Goal: Task Accomplishment & Management: Use online tool/utility

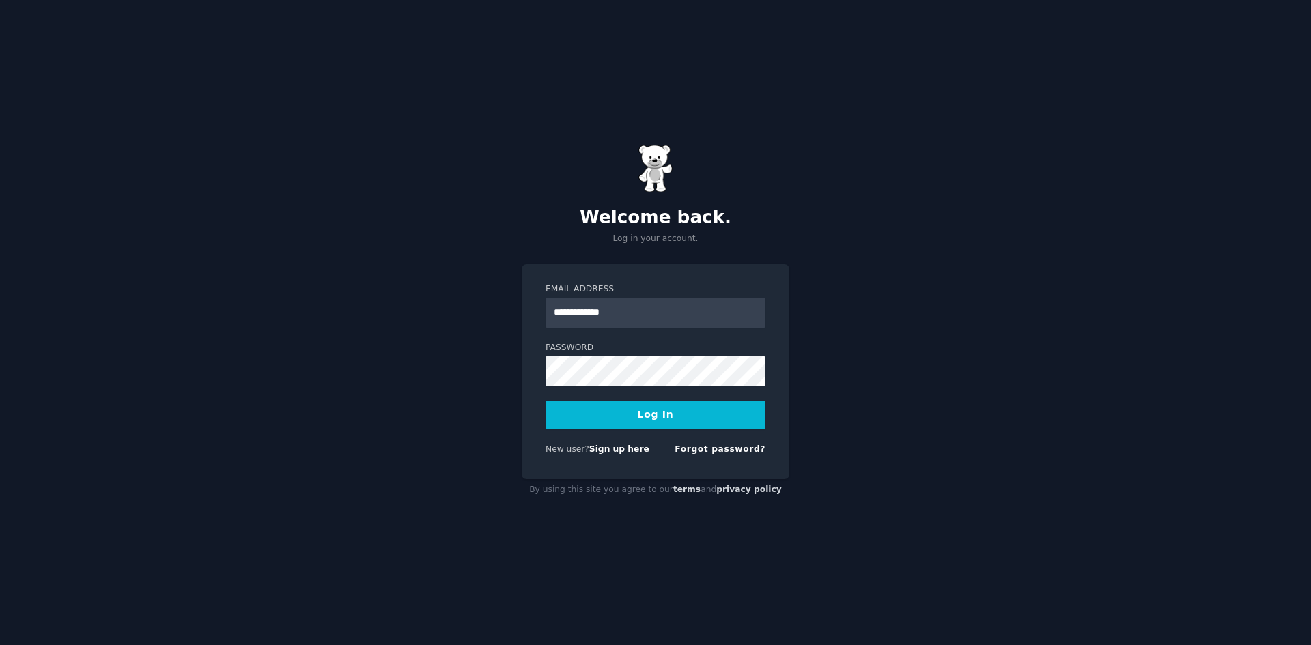
type input "**********"
click at [641, 388] on form "**********" at bounding box center [656, 372] width 220 height 178
click at [598, 417] on button "Log In" at bounding box center [656, 415] width 220 height 29
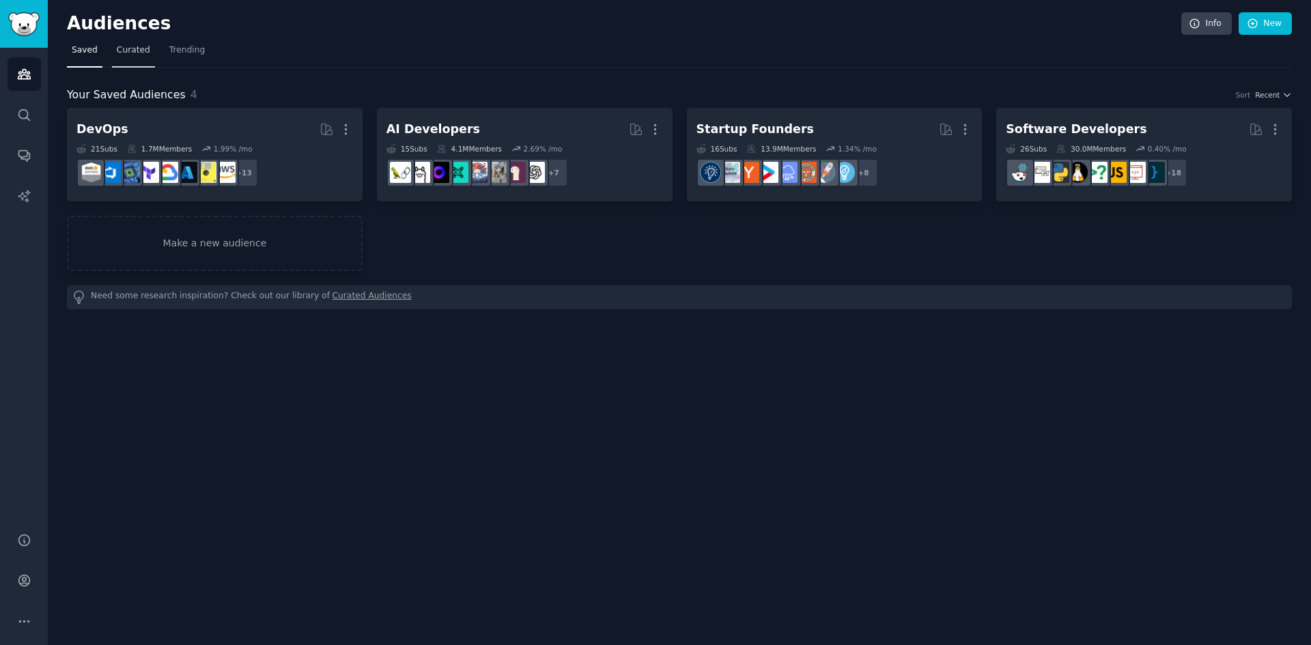
click at [120, 44] on span "Curated" at bounding box center [133, 50] width 33 height 12
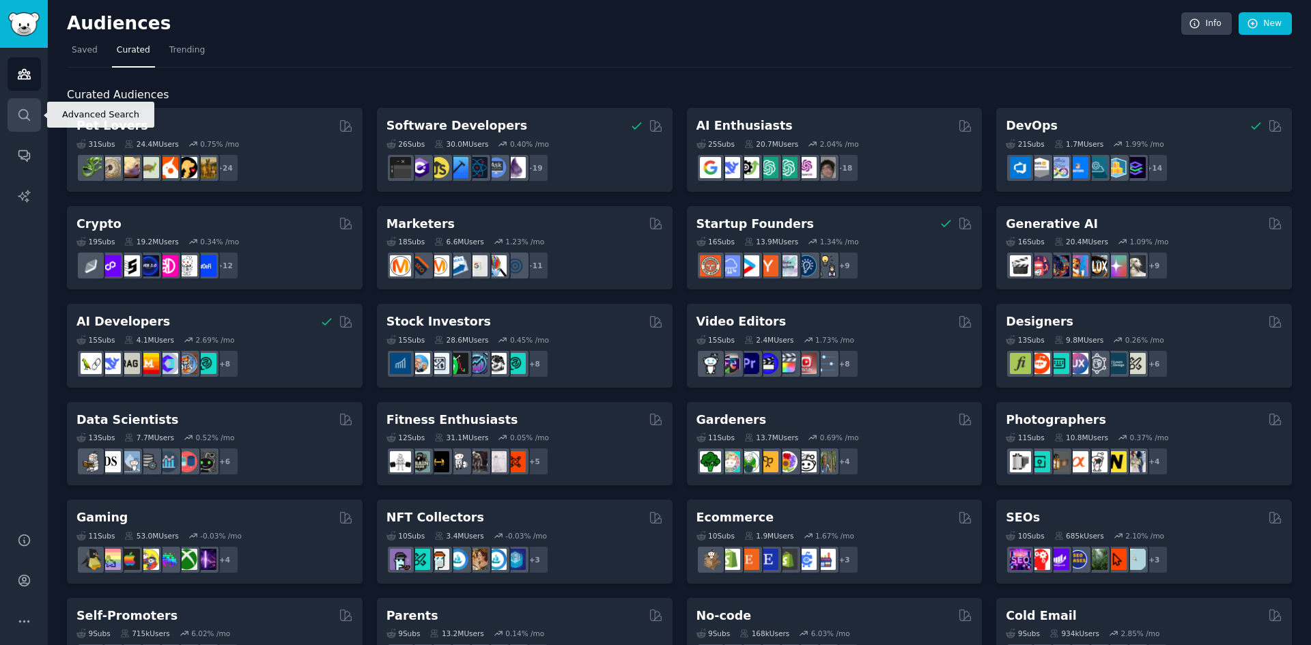
click at [30, 108] on icon "Sidebar" at bounding box center [24, 115] width 14 height 14
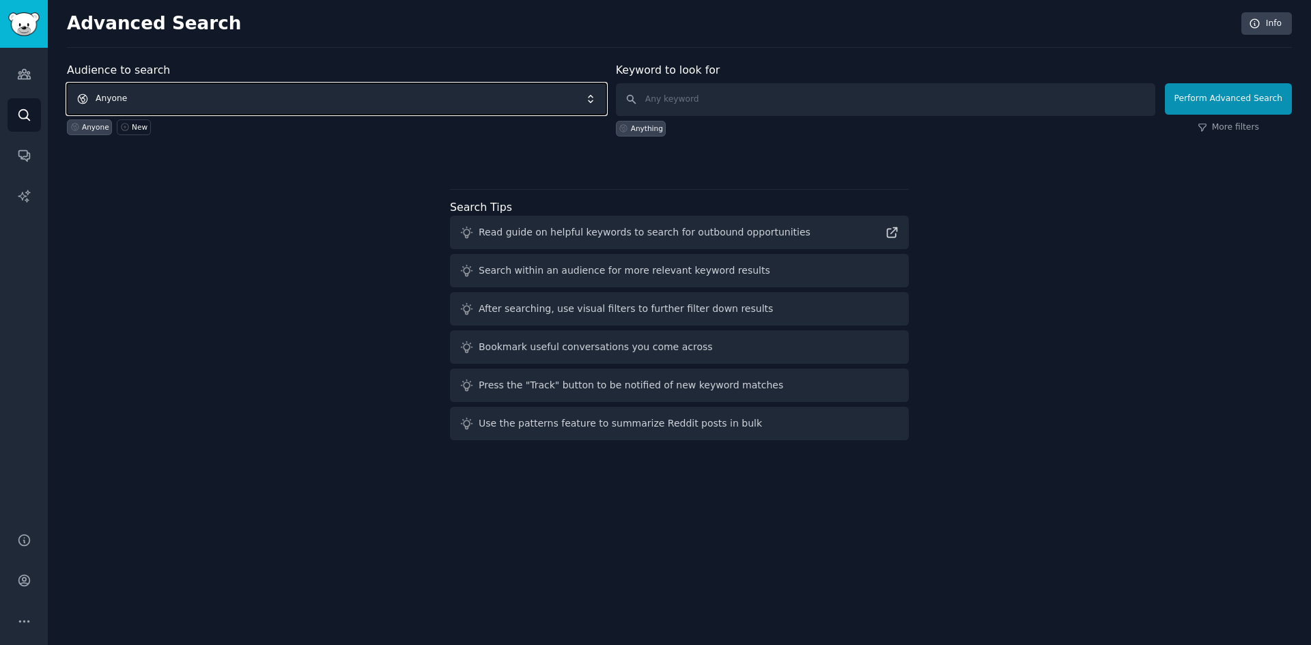
click at [216, 94] on span "Anyone" at bounding box center [337, 98] width 540 height 31
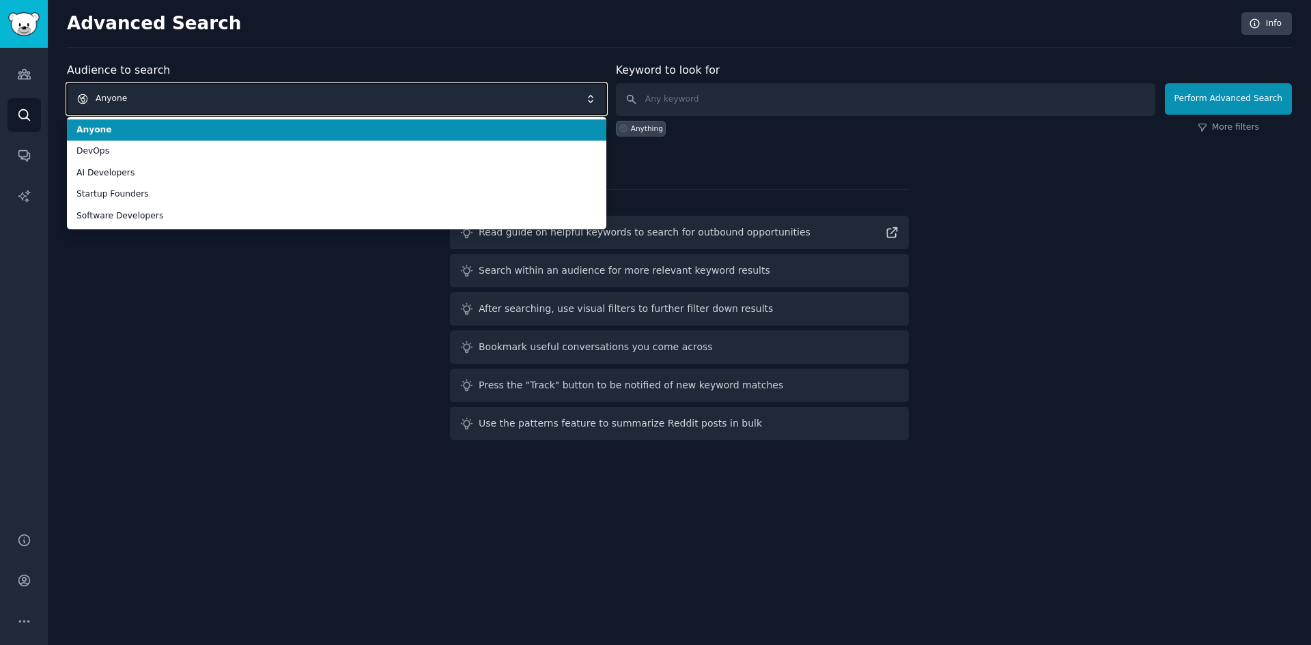
click at [216, 94] on span "Anyone" at bounding box center [337, 98] width 540 height 31
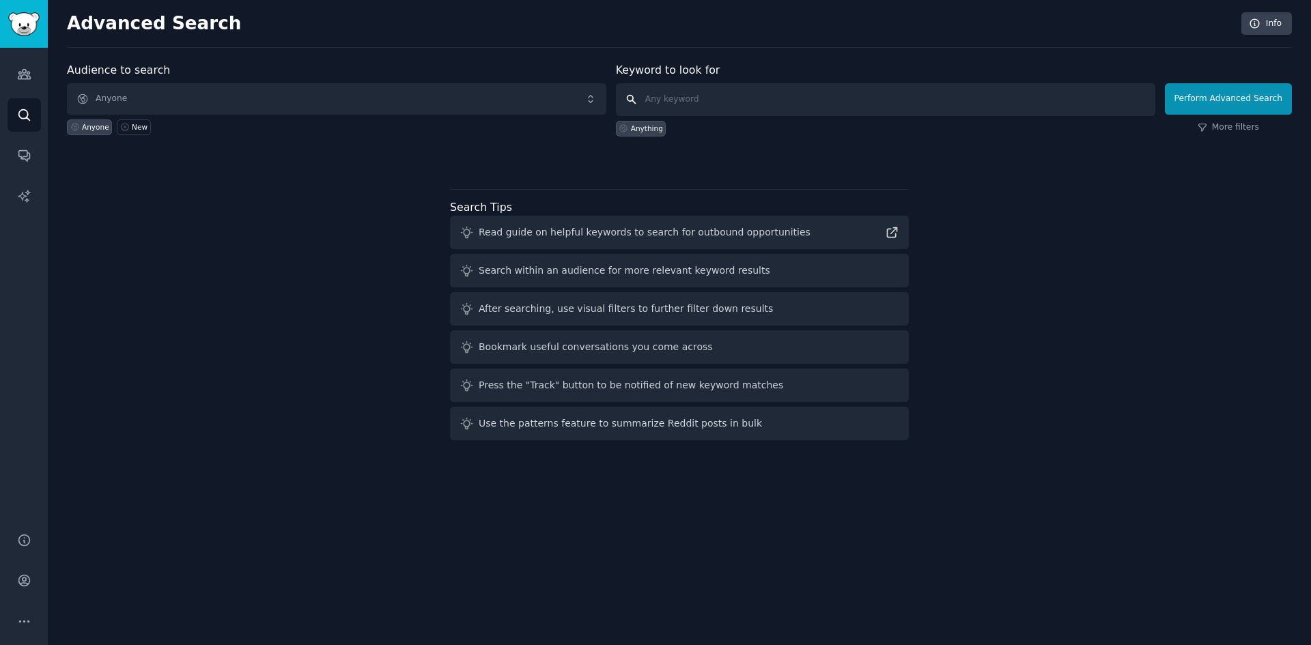
click at [751, 99] on input "text" at bounding box center [886, 99] width 540 height 33
click at [680, 89] on input "text" at bounding box center [886, 99] width 540 height 33
paste input "commitment vs reality"
type input "commitment vs reality"
click at [1253, 92] on button "Perform Advanced Search" at bounding box center [1228, 98] width 127 height 31
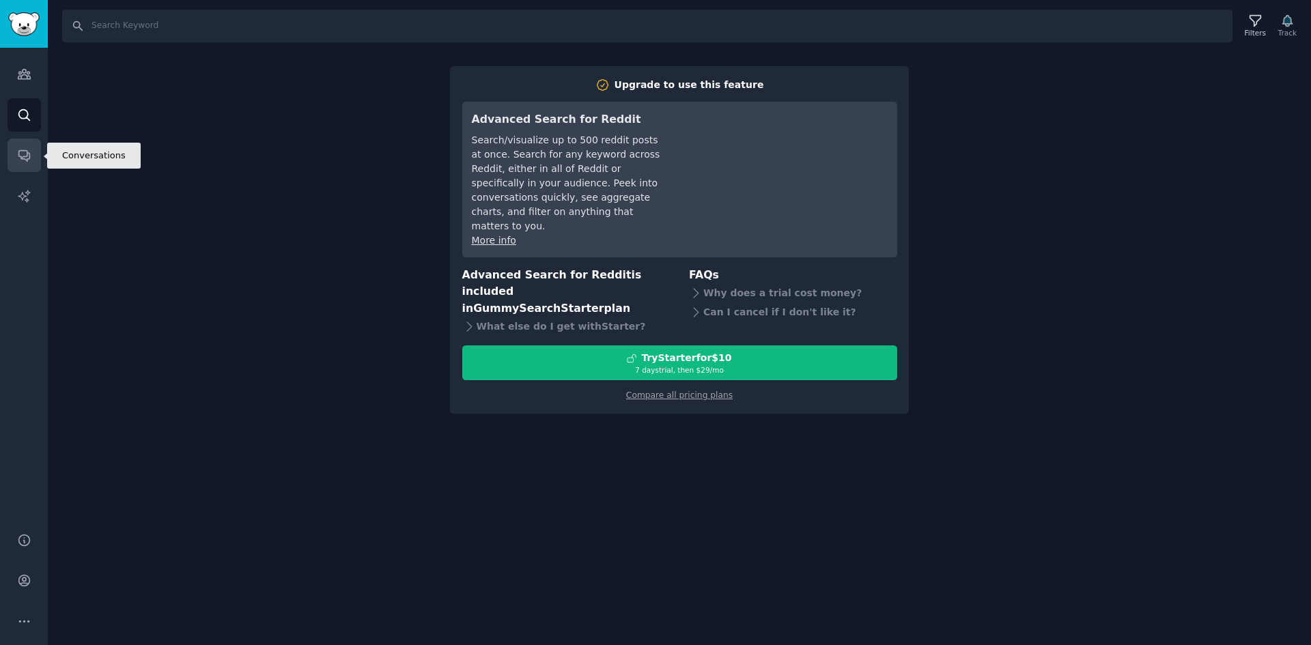
click at [23, 151] on icon "Sidebar" at bounding box center [23, 156] width 11 height 11
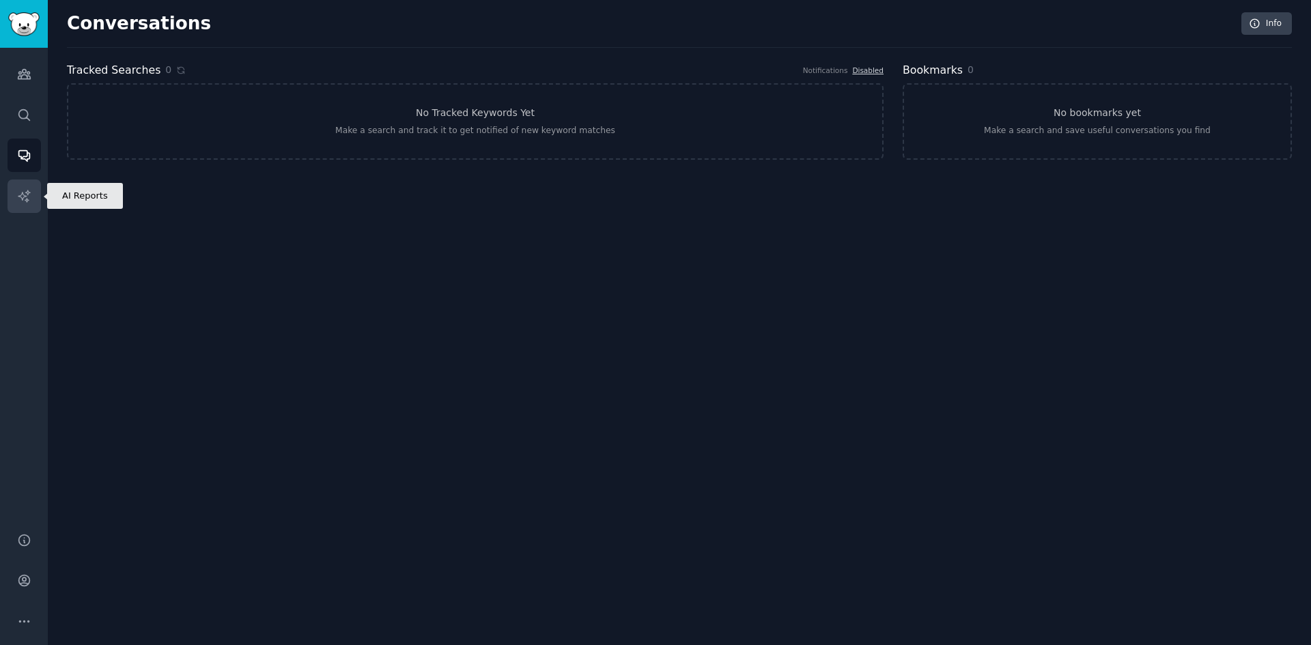
click at [10, 199] on link "AI Reports" at bounding box center [24, 196] width 33 height 33
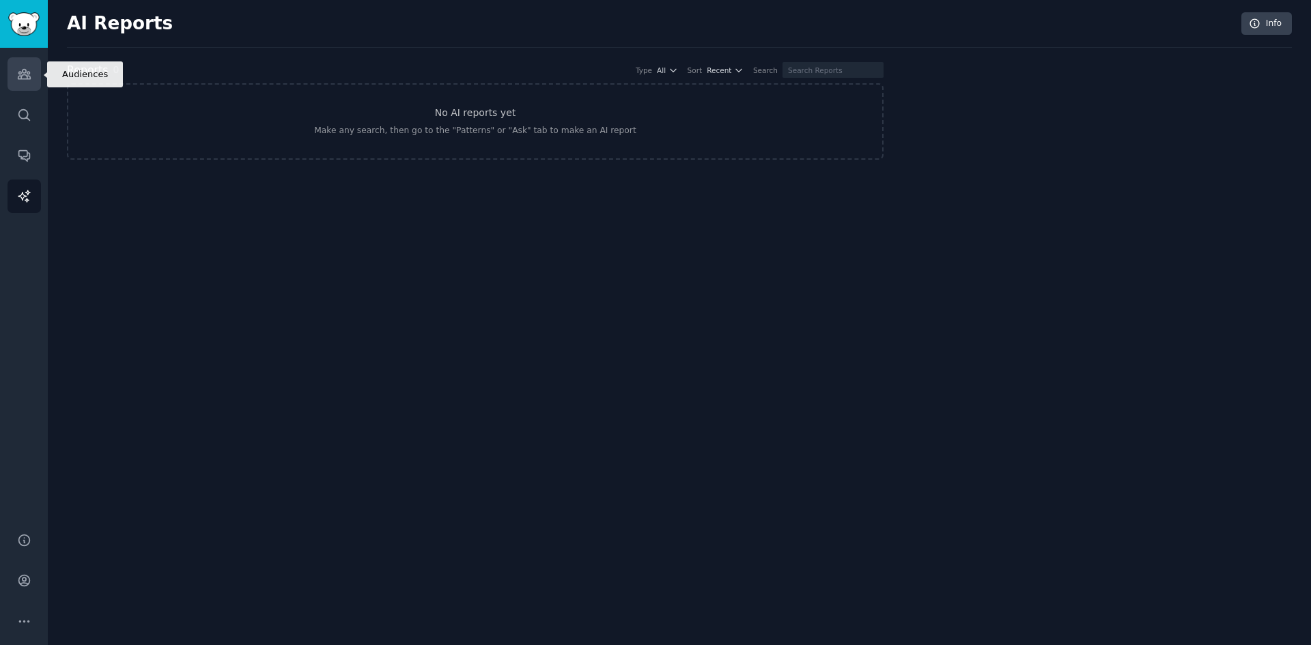
click at [39, 75] on link "Audiences" at bounding box center [24, 73] width 33 height 33
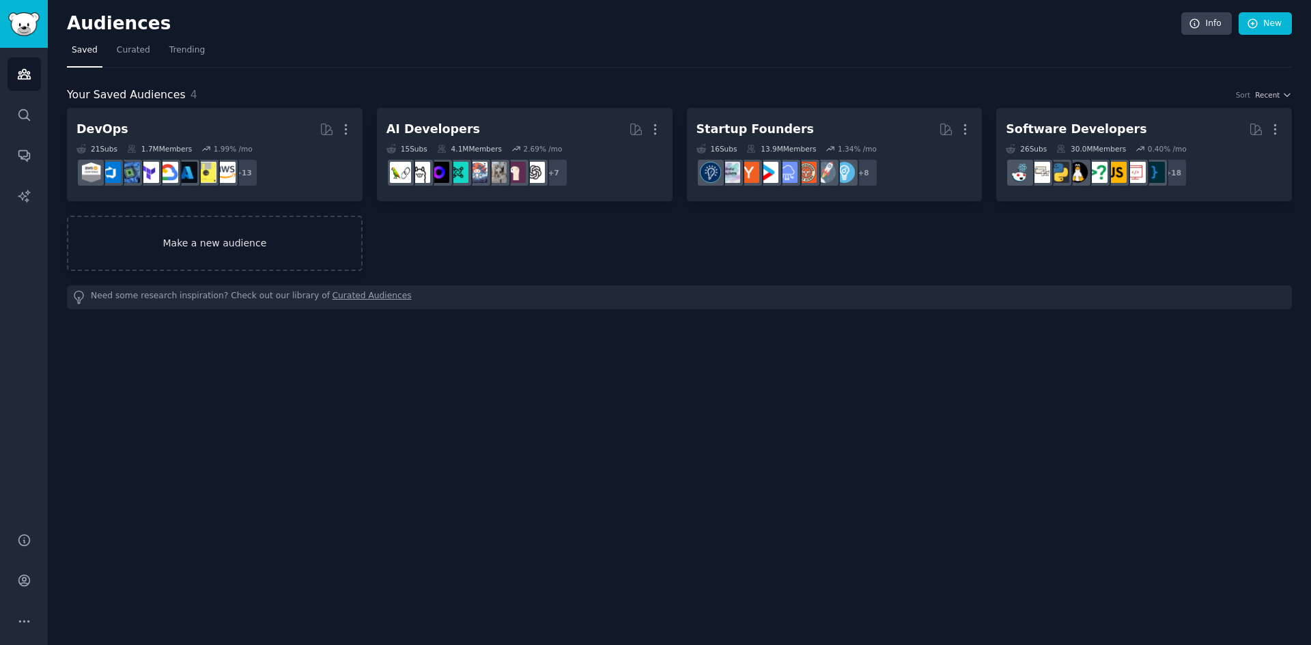
click at [320, 251] on link "Make a new audience" at bounding box center [215, 243] width 296 height 55
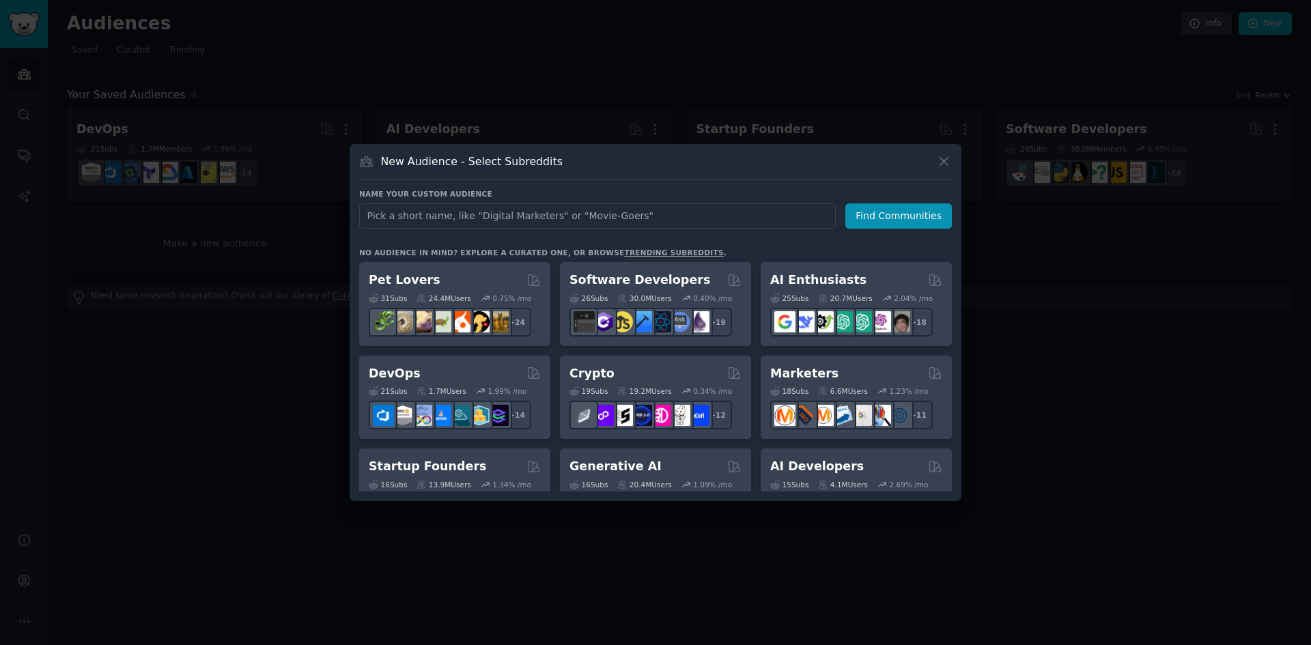
click at [460, 214] on input "text" at bounding box center [597, 216] width 477 height 25
type input "leader"
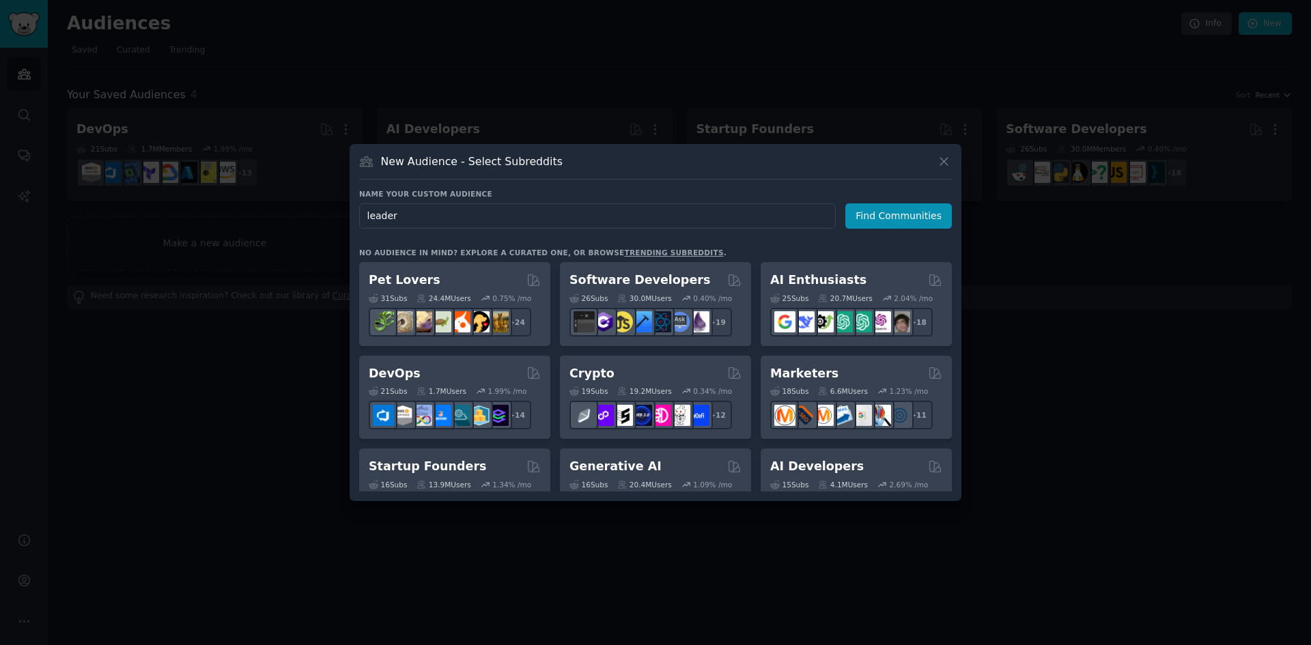
click button "Find Communities" at bounding box center [898, 216] width 107 height 25
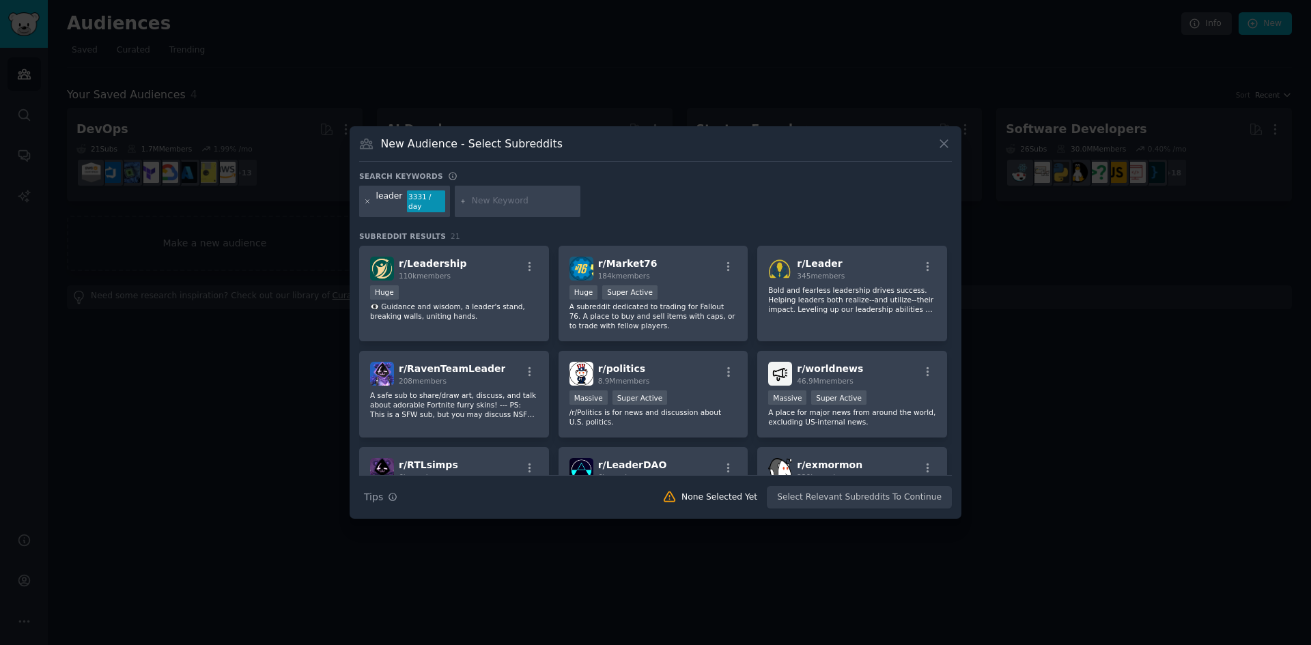
click at [365, 199] on icon at bounding box center [368, 202] width 8 height 8
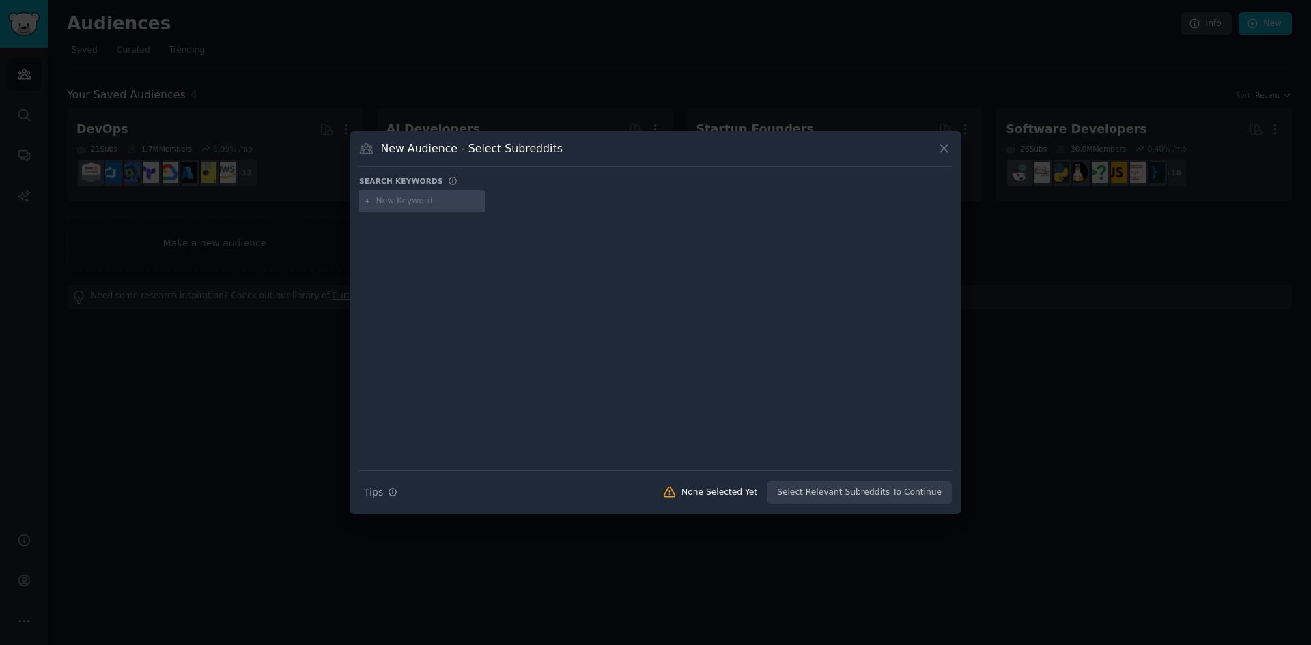
click at [382, 203] on input "text" at bounding box center [428, 201] width 104 height 12
type input "tech leader"
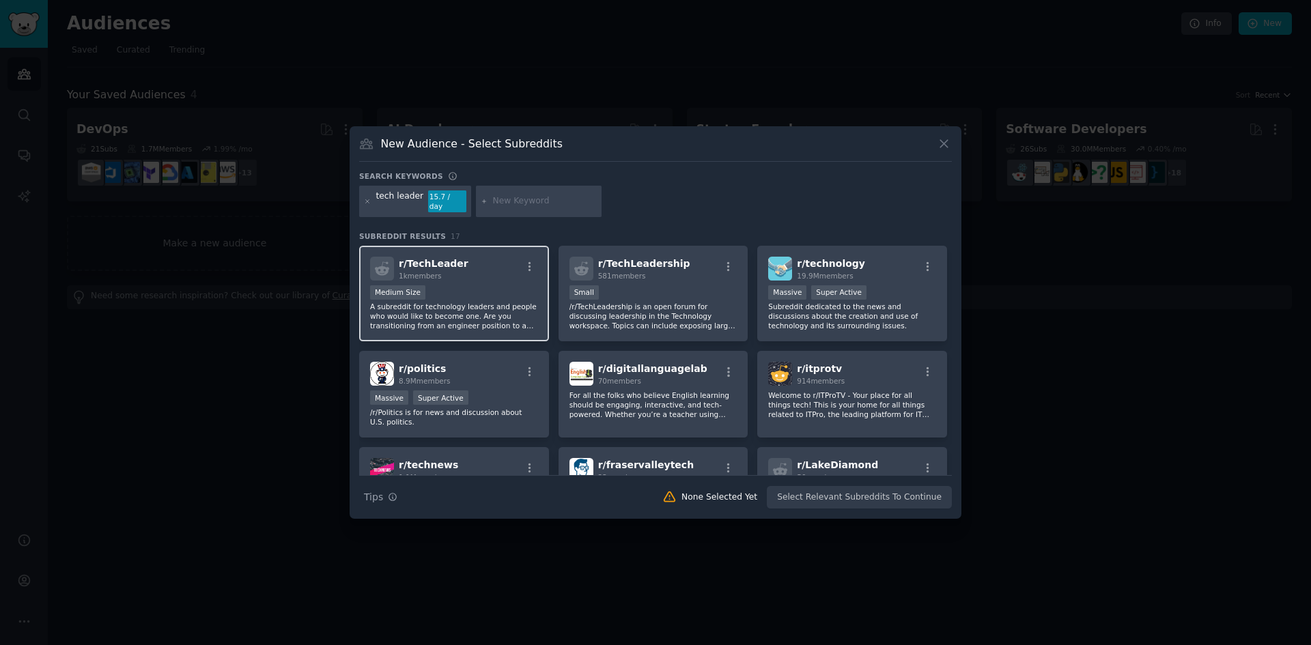
click at [496, 289] on div "1000 - 10,000 members Medium Size" at bounding box center [454, 293] width 168 height 17
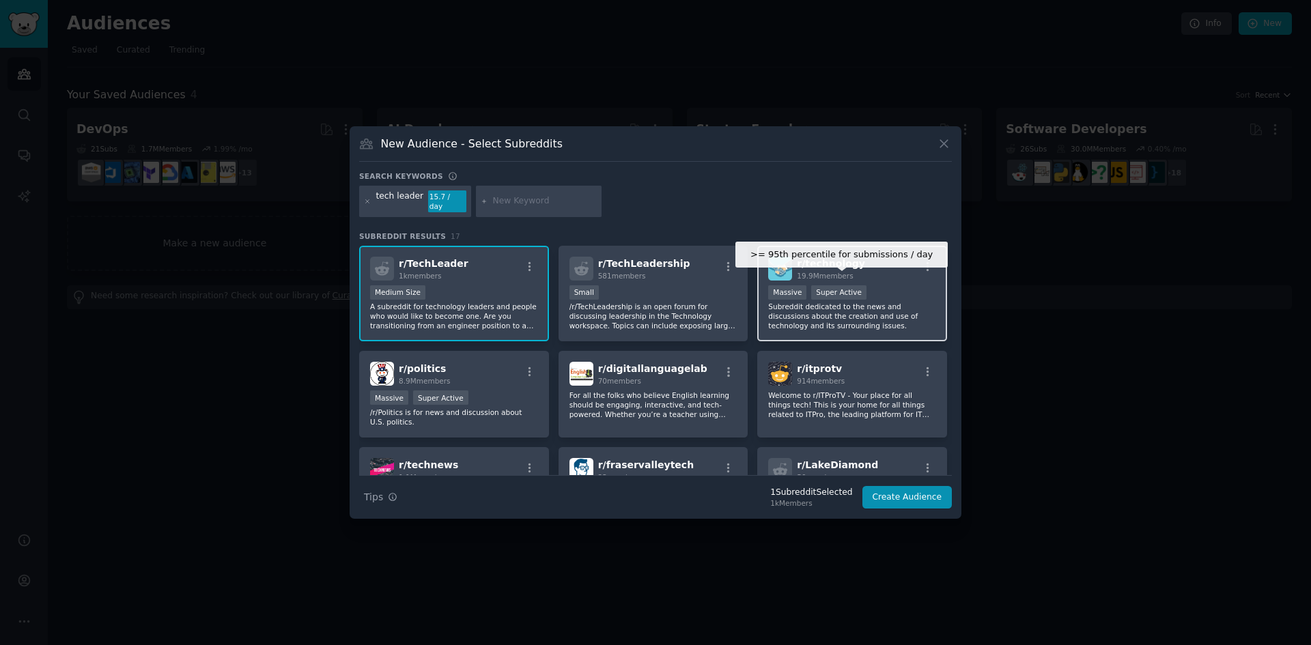
click at [811, 289] on div "Super Active" at bounding box center [838, 292] width 55 height 14
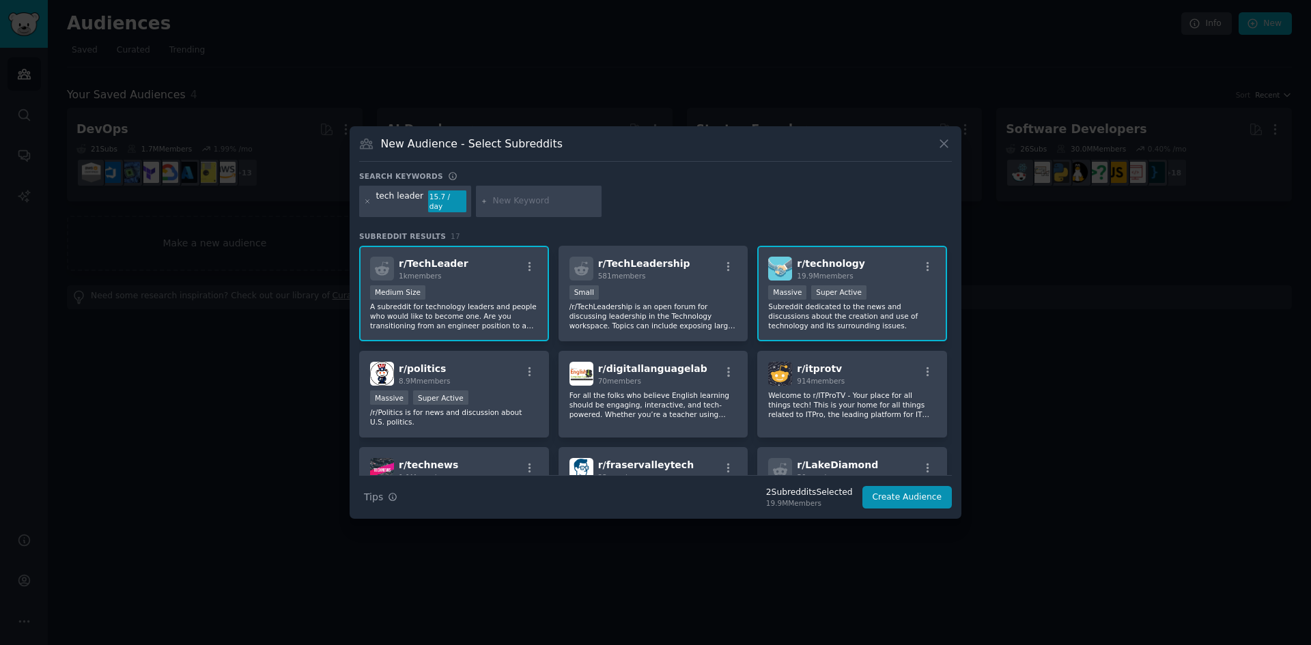
click at [549, 193] on div at bounding box center [539, 201] width 126 height 31
click at [538, 208] on div at bounding box center [539, 201] width 126 height 31
type input "cto"
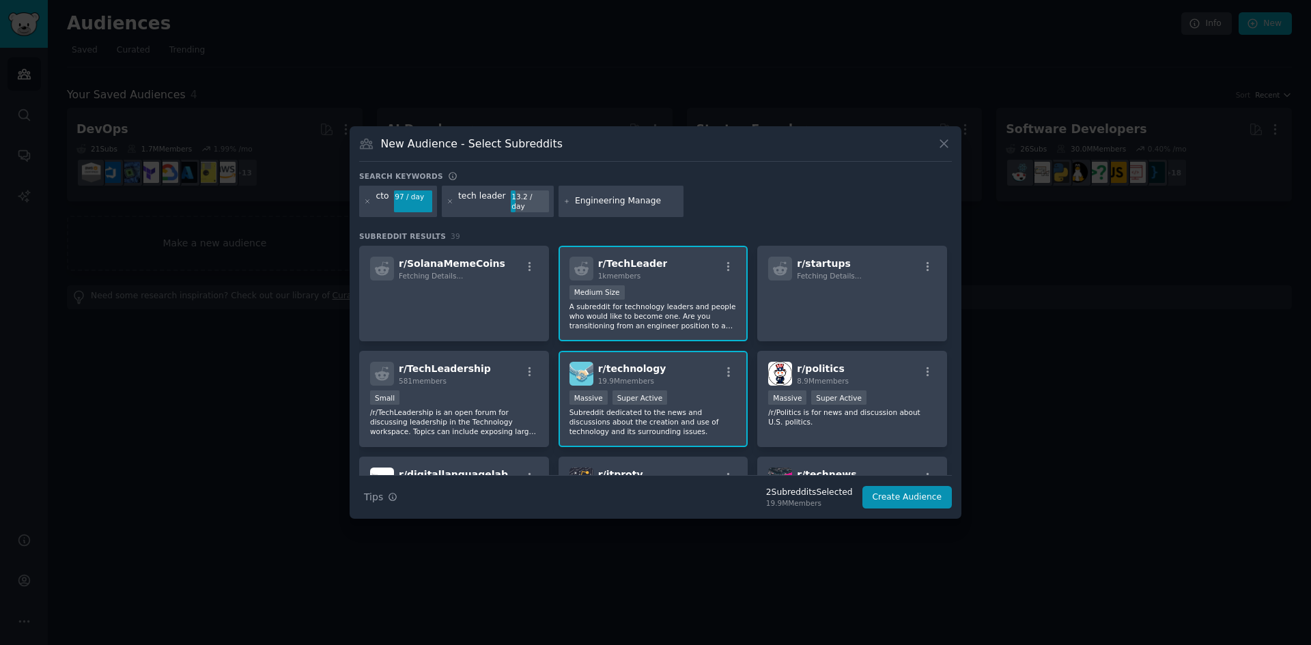
type input "Engineering Manager"
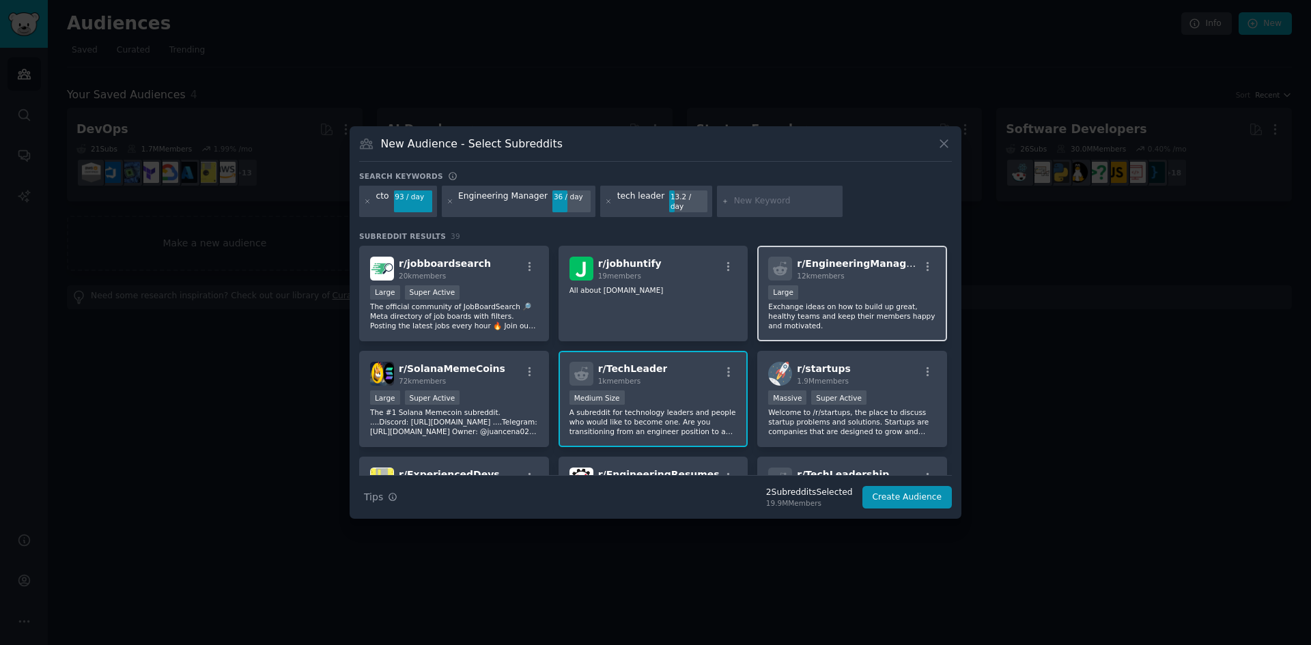
click at [820, 302] on p "Exchange ideas on how to build up great, healthy teams and keep their members h…" at bounding box center [852, 316] width 168 height 29
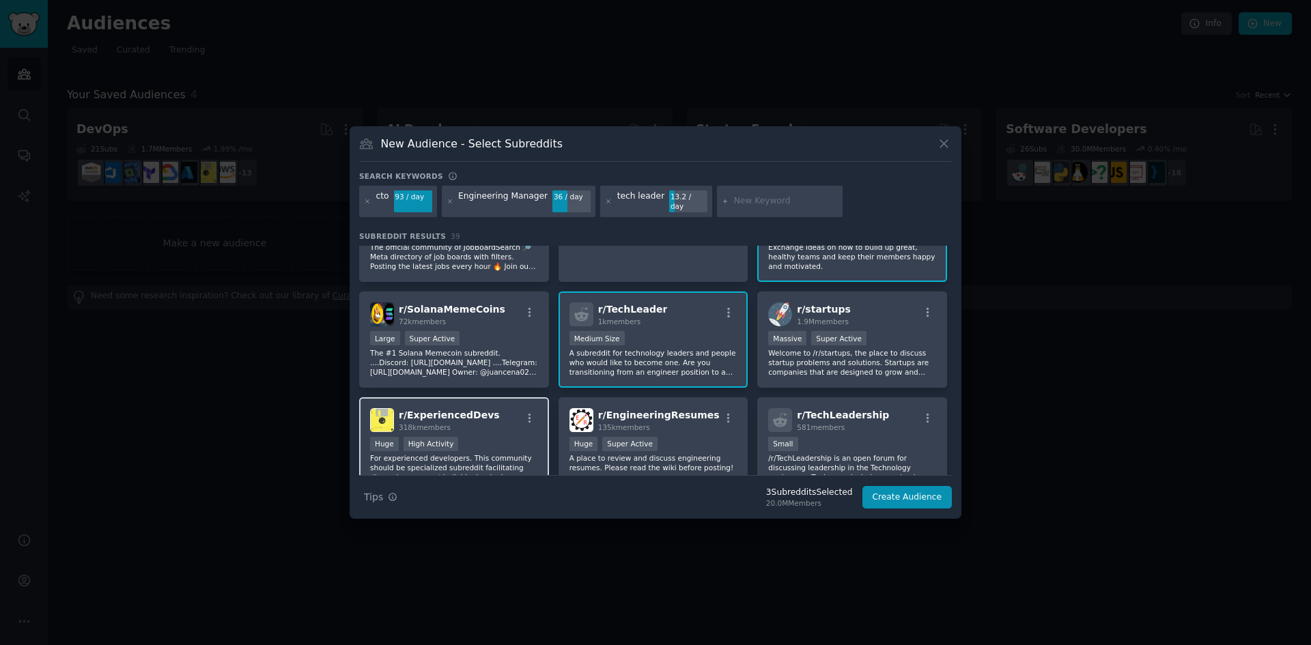
scroll to position [68, 0]
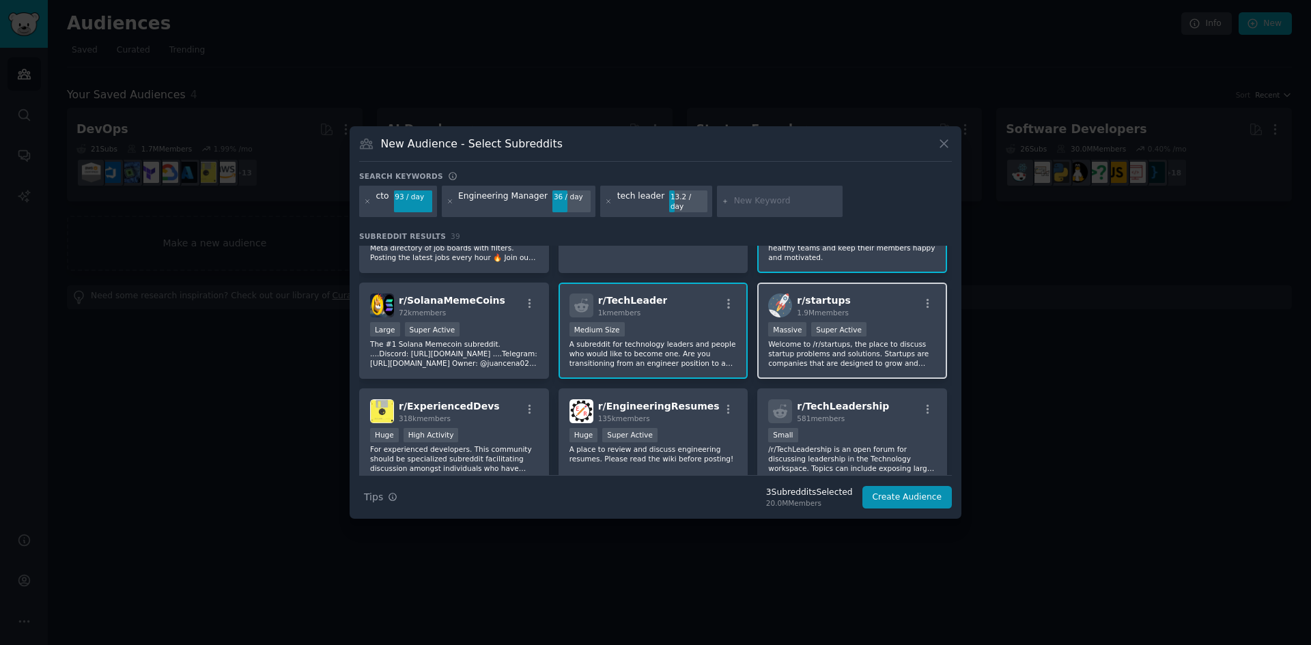
click at [838, 339] on p "Welcome to /r/startups, the place to discuss startup problems and solutions. St…" at bounding box center [852, 353] width 168 height 29
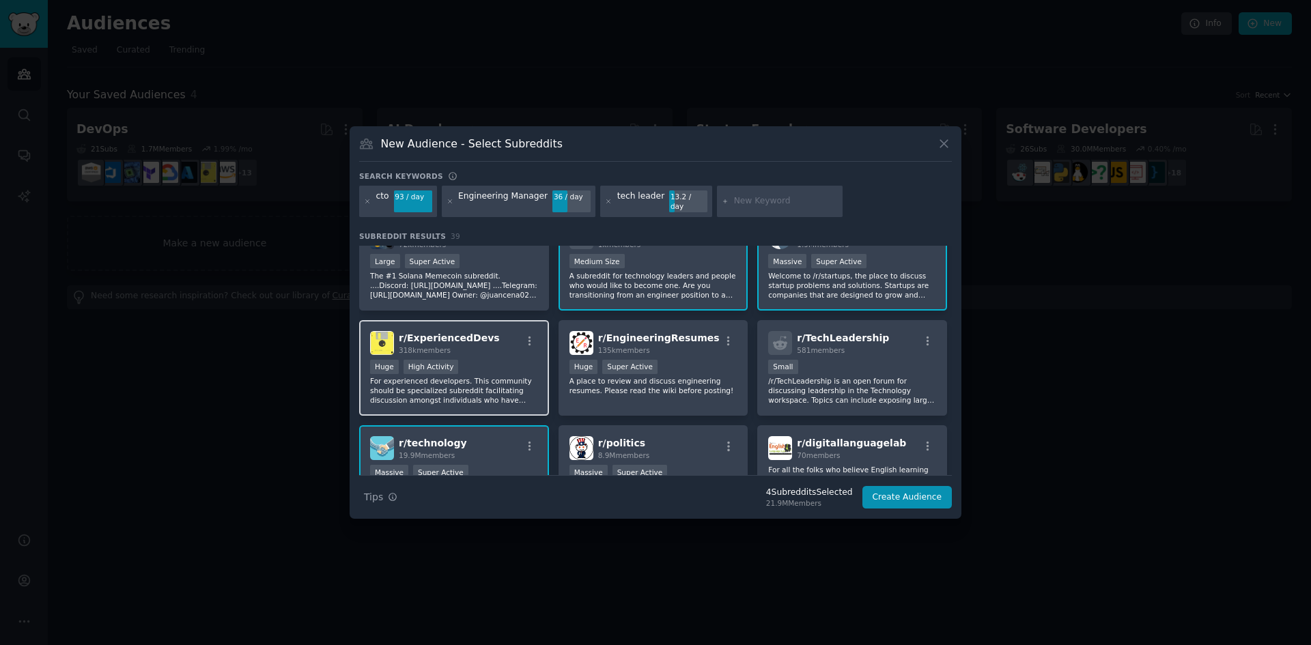
click at [454, 360] on div "Huge High Activity" at bounding box center [454, 368] width 168 height 17
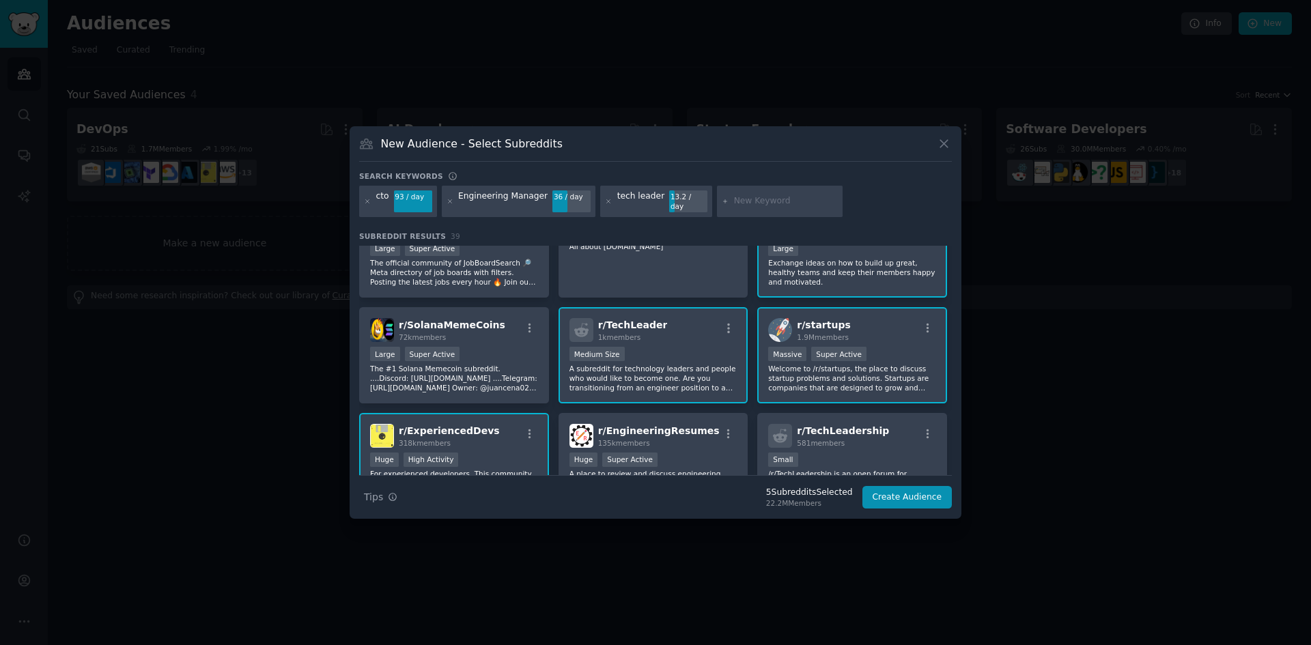
scroll to position [0, 0]
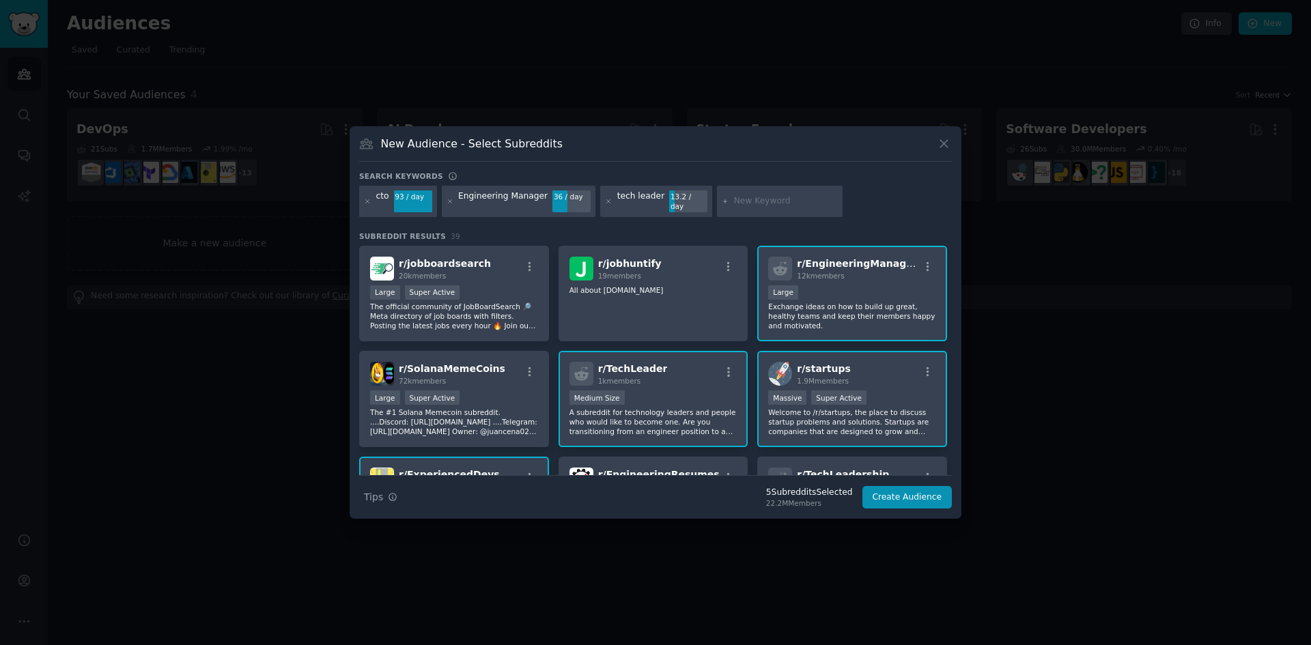
click at [751, 200] on input "text" at bounding box center [786, 201] width 104 height 12
click at [888, 493] on button "Create Audience" at bounding box center [908, 497] width 90 height 23
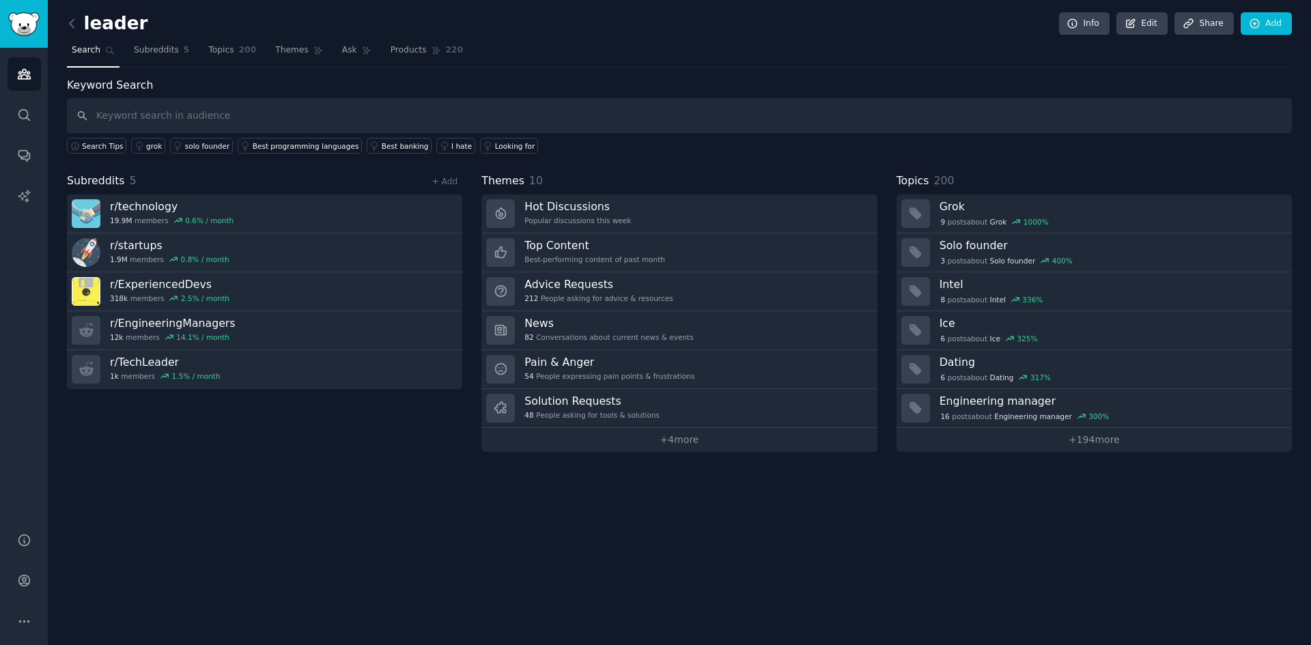
click at [261, 130] on input "text" at bounding box center [679, 115] width 1225 height 35
click at [188, 117] on input "text" at bounding box center [679, 115] width 1225 height 35
paste input "testing strategy"
type input "testing strategy"
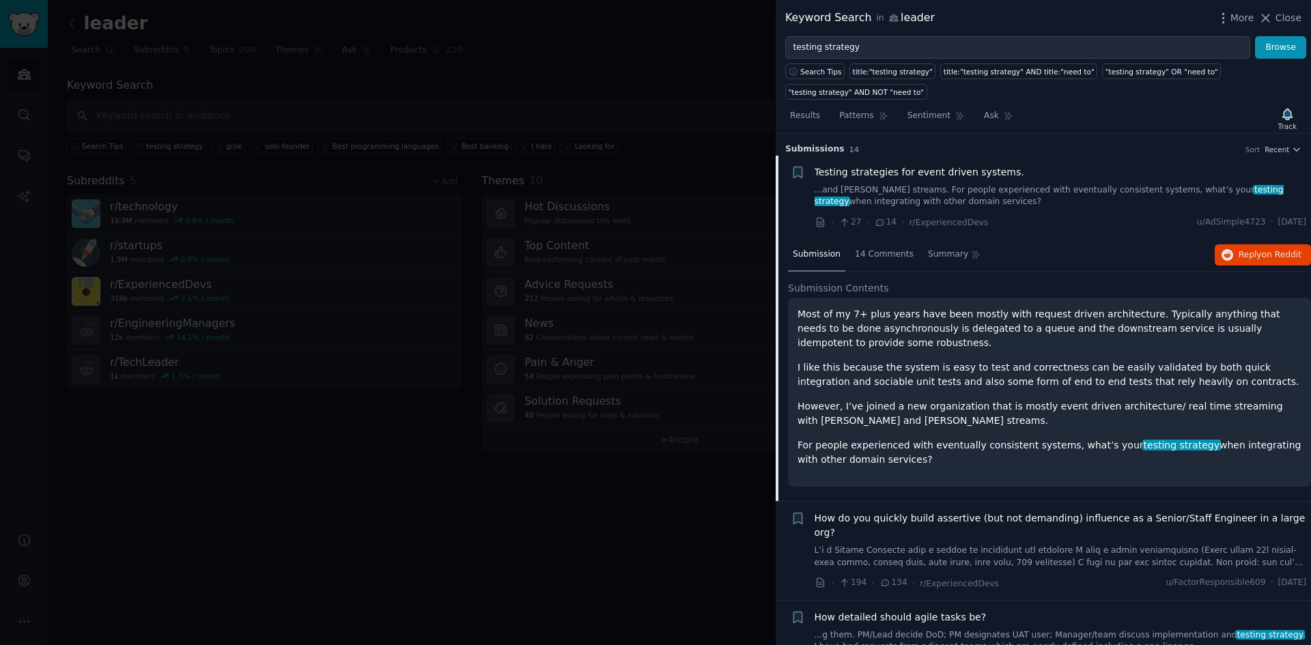
drag, startPoint x: 882, startPoint y: 459, endPoint x: 792, endPoint y: 311, distance: 173.5
click at [792, 311] on div "Most of my 7+ plus years have been mostly with request driven architecture. Typ…" at bounding box center [1049, 392] width 523 height 189
copy div "Most of my 7+ plus years have been mostly with request driven architecture. Typ…"
